Goal: Task Accomplishment & Management: Use online tool/utility

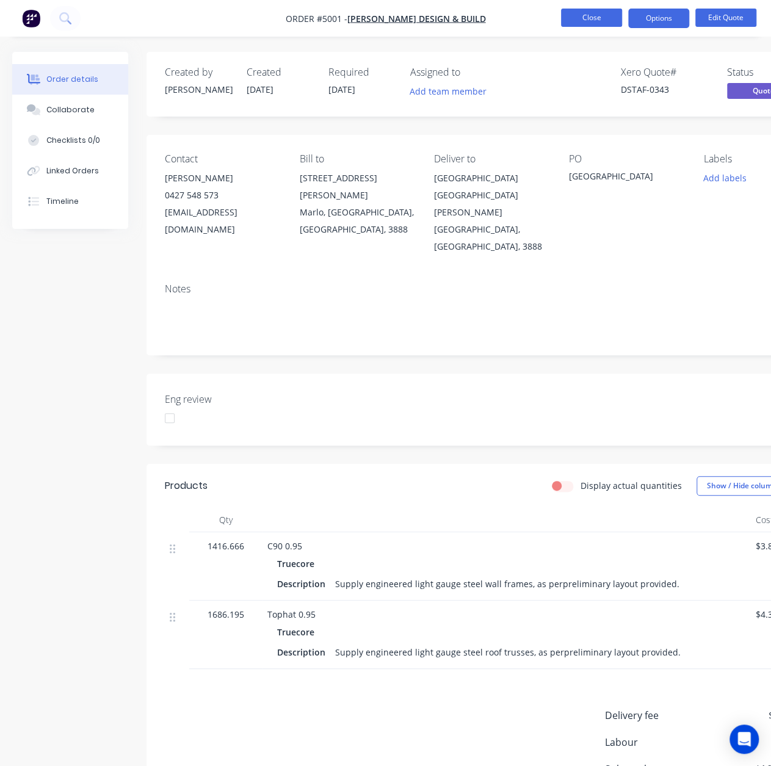
click at [590, 13] on button "Close" at bounding box center [591, 18] width 61 height 18
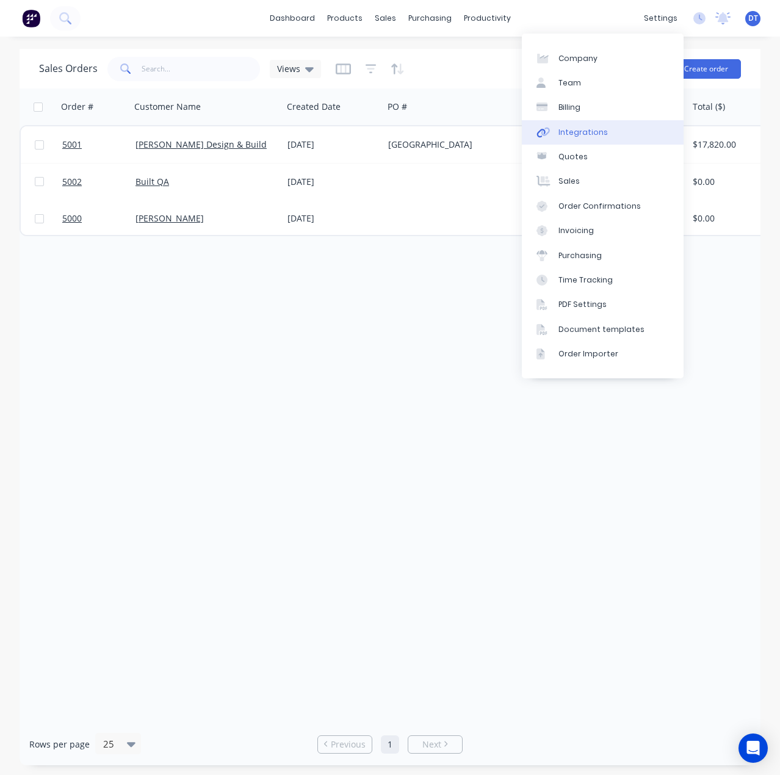
click at [588, 129] on div "Integrations" at bounding box center [582, 132] width 49 height 11
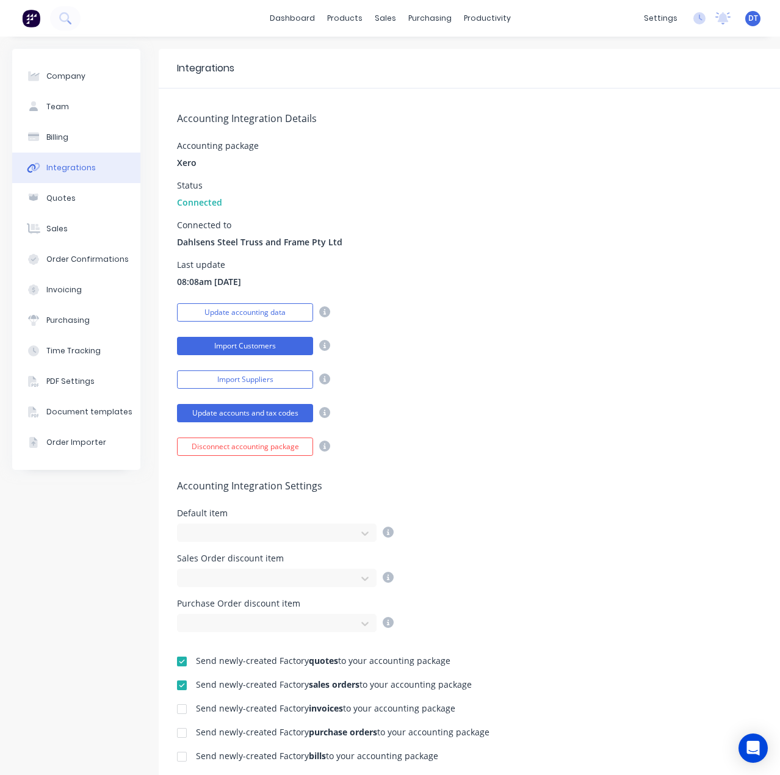
click at [247, 347] on button "Import Customers" at bounding box center [245, 346] width 136 height 18
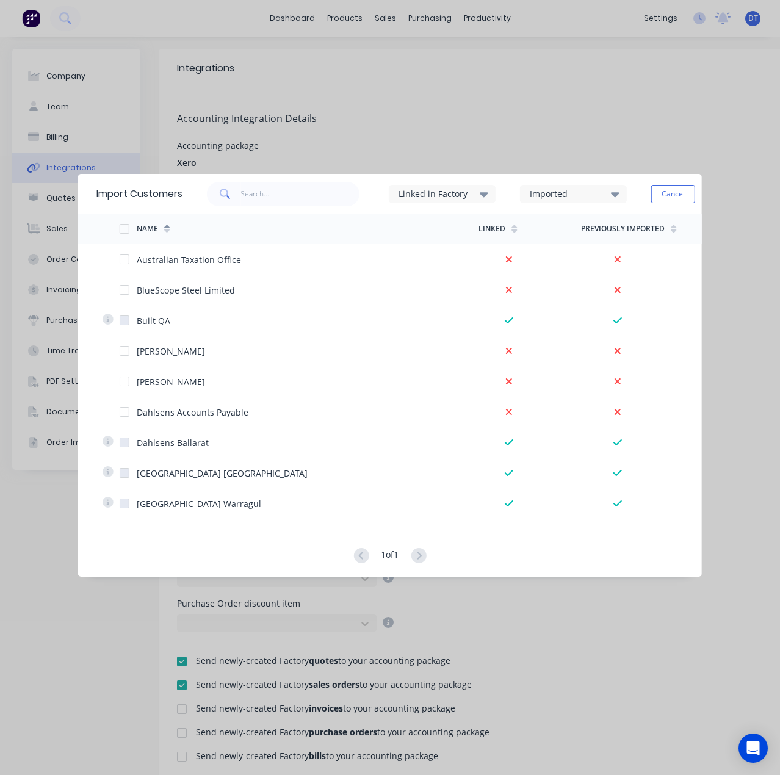
click at [675, 192] on button "Cancel" at bounding box center [673, 194] width 44 height 18
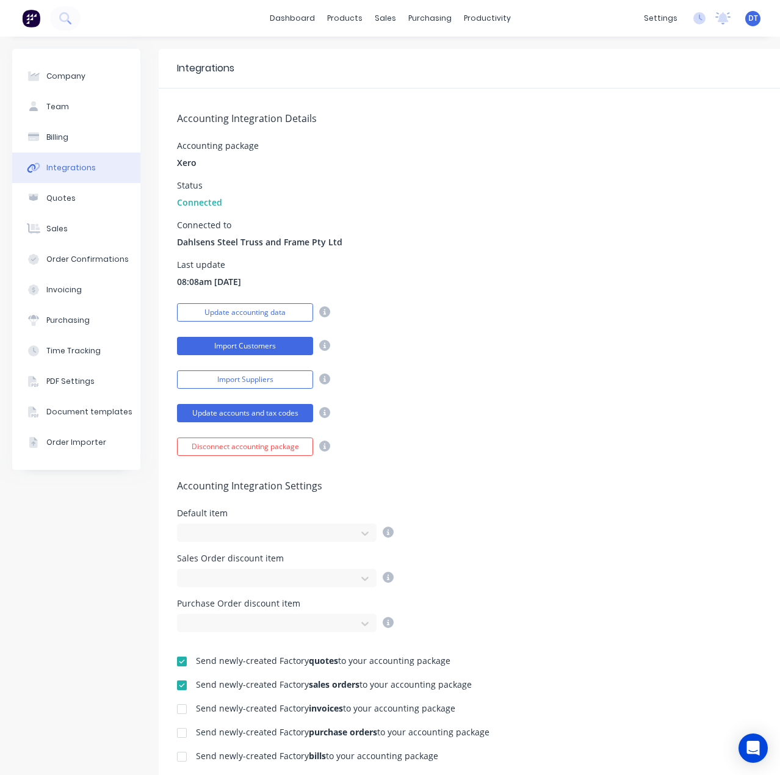
click at [229, 345] on button "Import Customers" at bounding box center [245, 346] width 136 height 18
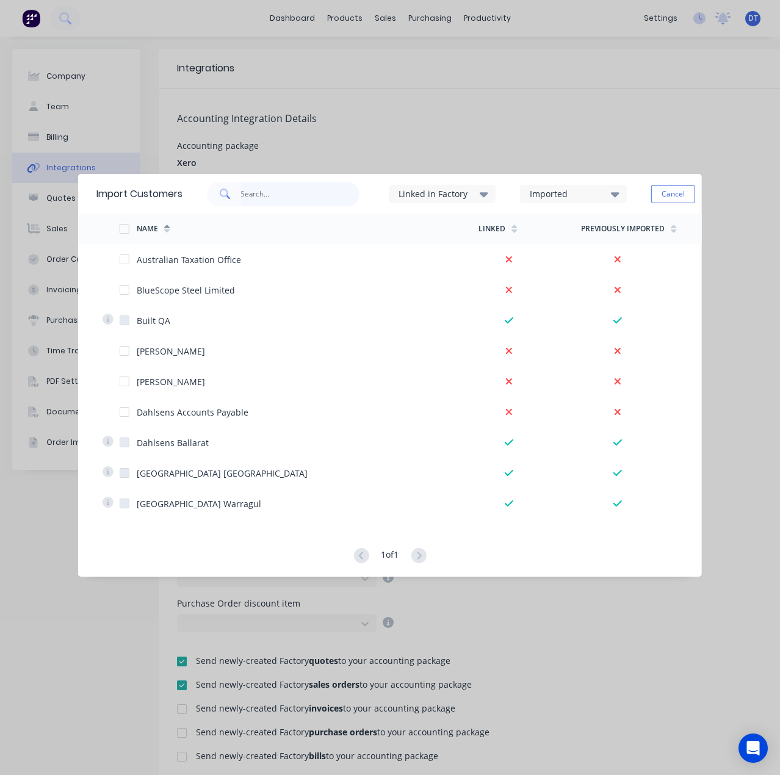
click at [280, 189] on input "text" at bounding box center [299, 194] width 119 height 24
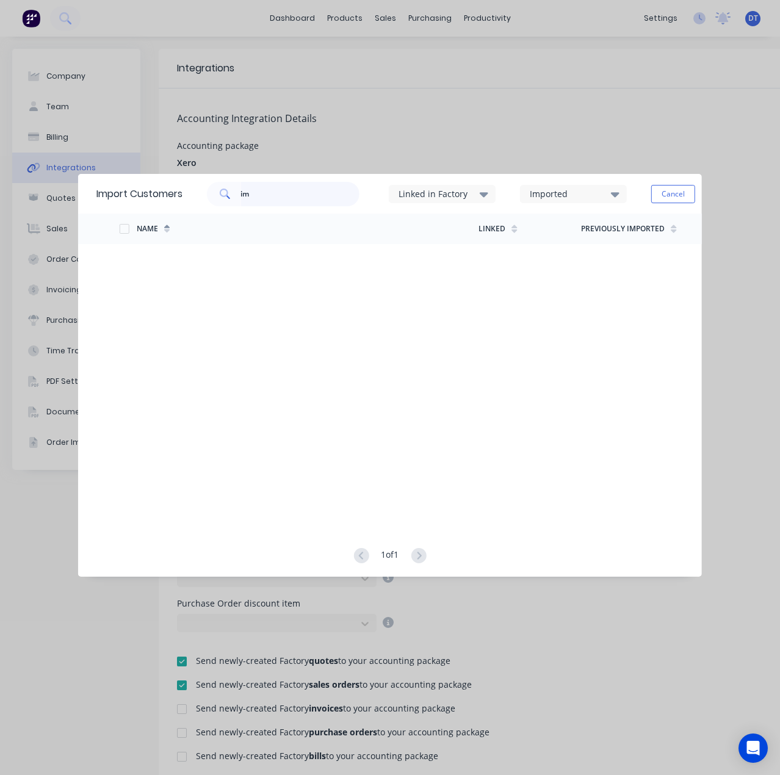
type input "im"
click at [475, 192] on div "Linked in Factory" at bounding box center [437, 193] width 77 height 13
click at [555, 195] on div "Imported" at bounding box center [568, 193] width 77 height 13
click at [569, 184] on div "Imported" at bounding box center [573, 194] width 107 height 37
drag, startPoint x: 292, startPoint y: 186, endPoint x: 240, endPoint y: 197, distance: 53.2
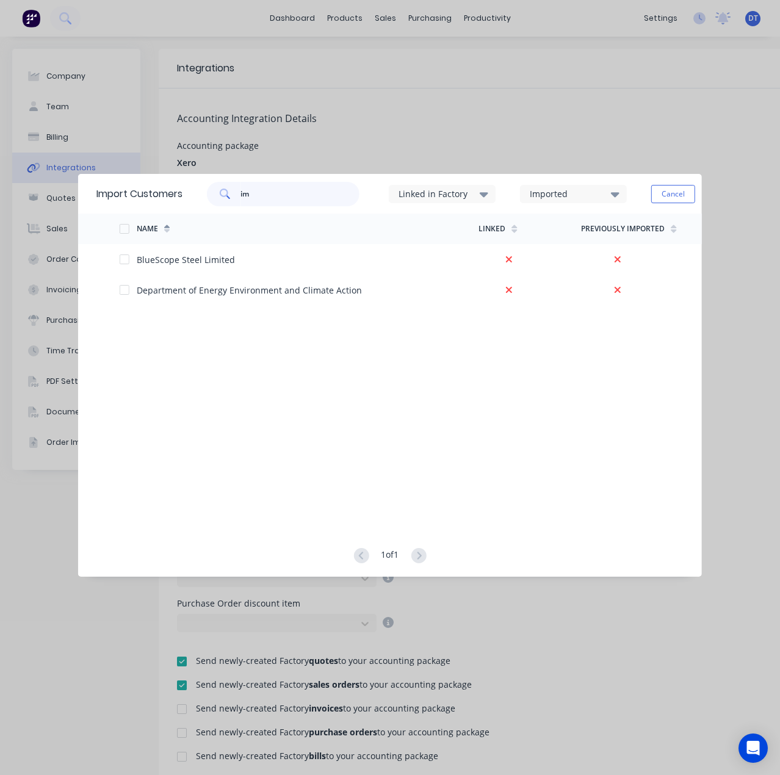
click at [240, 197] on div "im" at bounding box center [283, 194] width 153 height 24
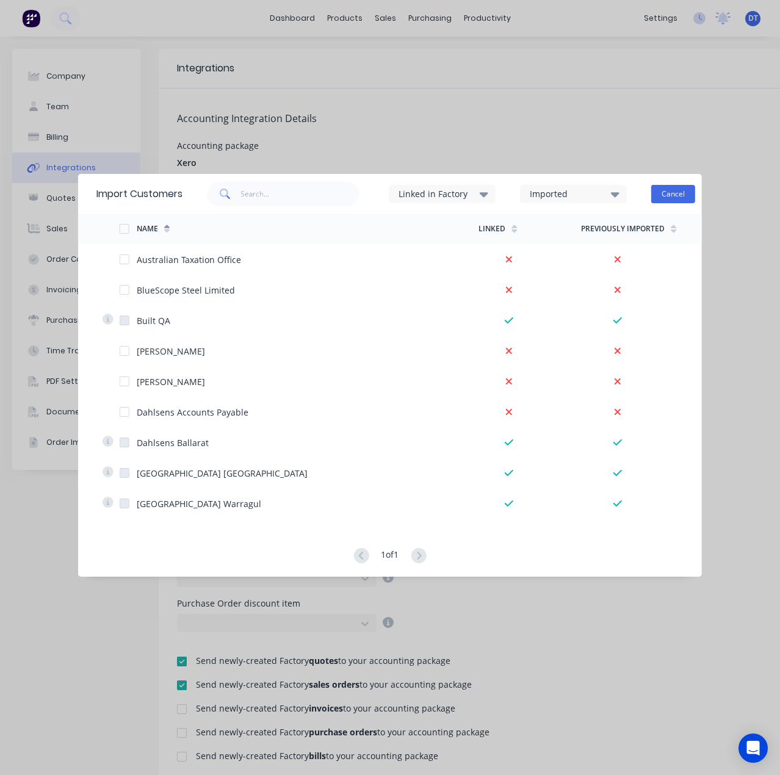
click at [670, 197] on button "Cancel" at bounding box center [673, 194] width 44 height 18
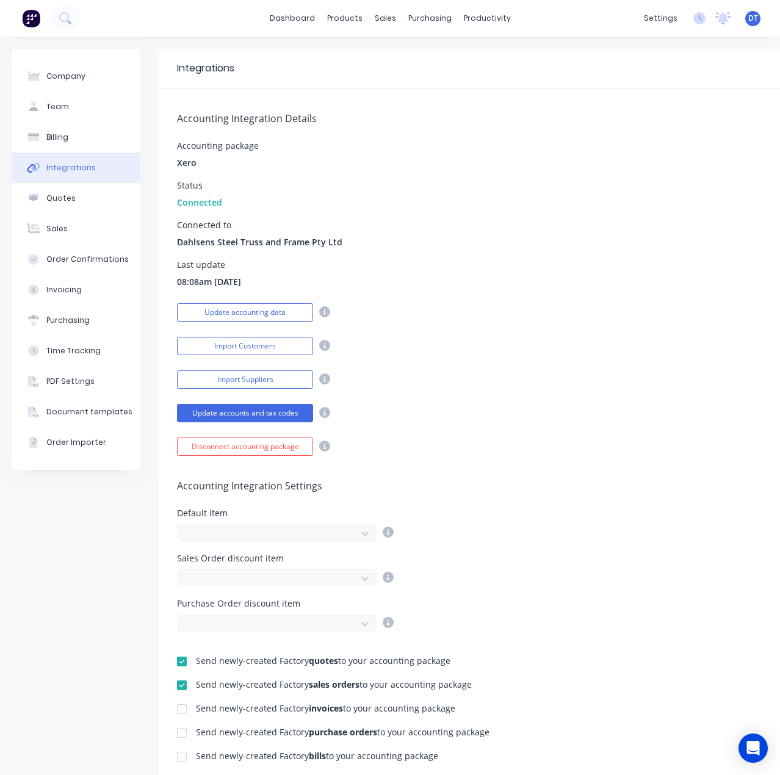
click at [635, 186] on div "Status Connected" at bounding box center [510, 194] width 666 height 27
click at [284, 16] on link "dashboard" at bounding box center [292, 18] width 57 height 18
